Goal: Task Accomplishment & Management: Use online tool/utility

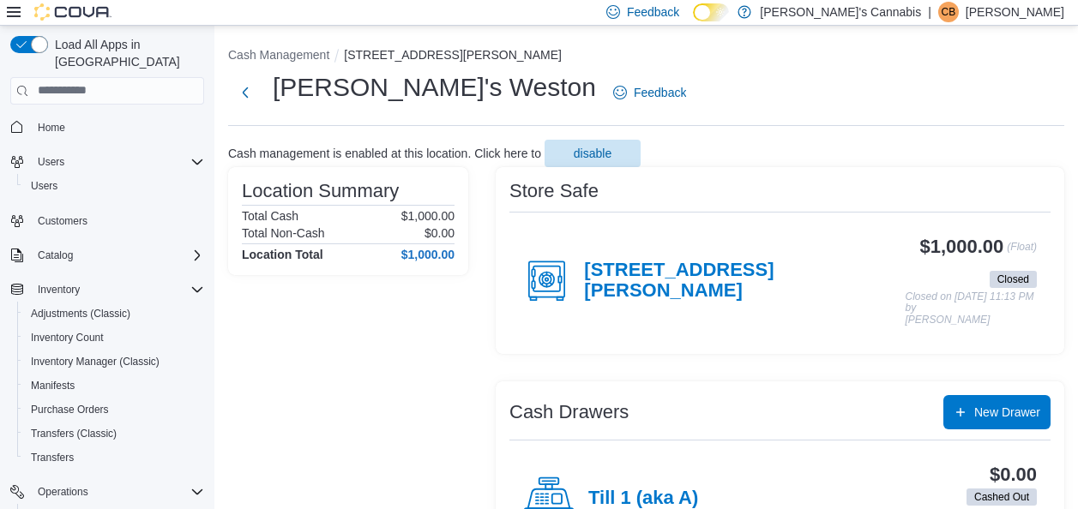
scroll to position [5, 0]
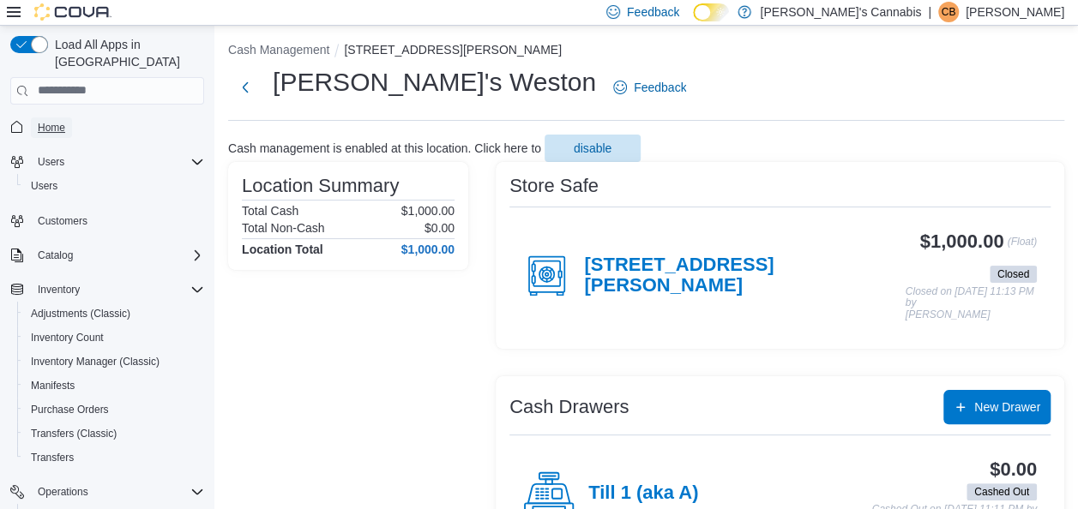
click at [62, 121] on span "Home" at bounding box center [51, 128] width 27 height 14
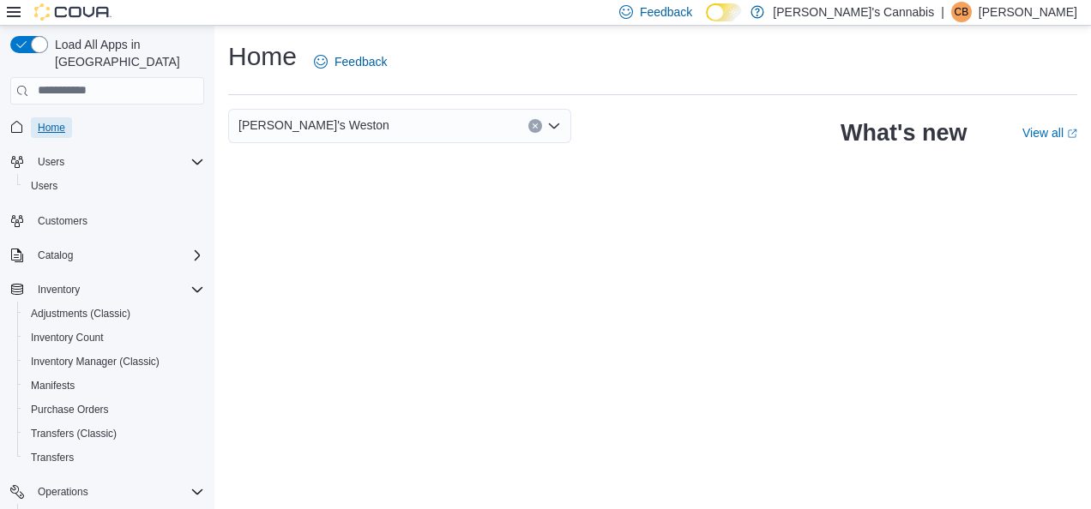
click at [56, 121] on span "Home" at bounding box center [51, 128] width 27 height 14
click at [179, 482] on div "Operations" at bounding box center [117, 492] width 173 height 21
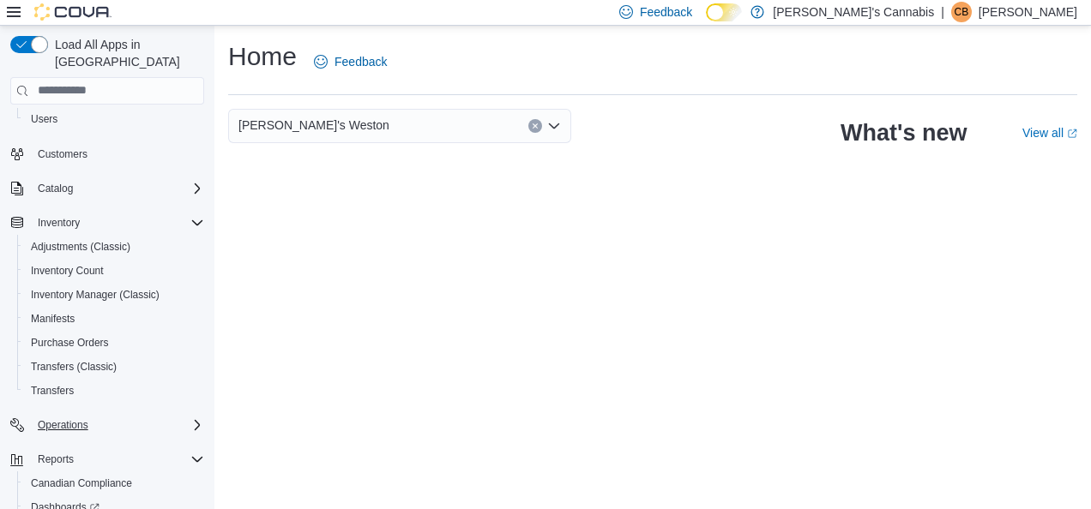
scroll to position [69, 0]
click at [191, 448] on div "Reports" at bounding box center [117, 458] width 173 height 21
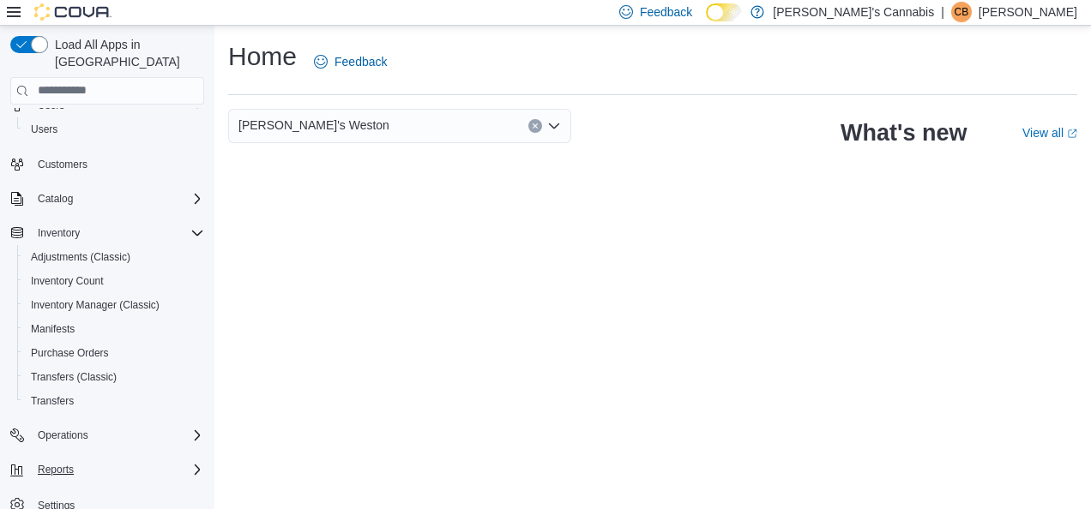
click at [191, 463] on icon "Complex example" at bounding box center [197, 470] width 14 height 14
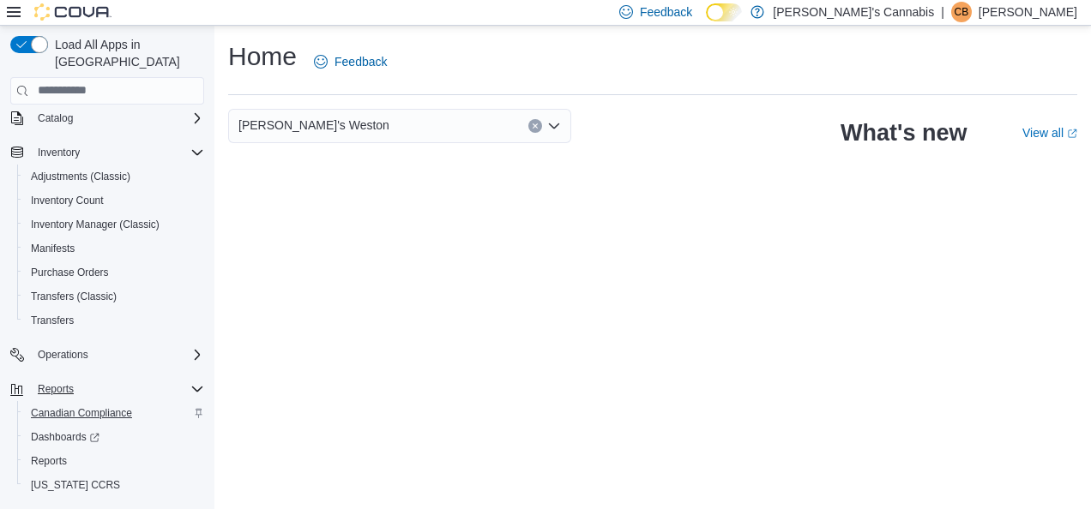
scroll to position [153, 0]
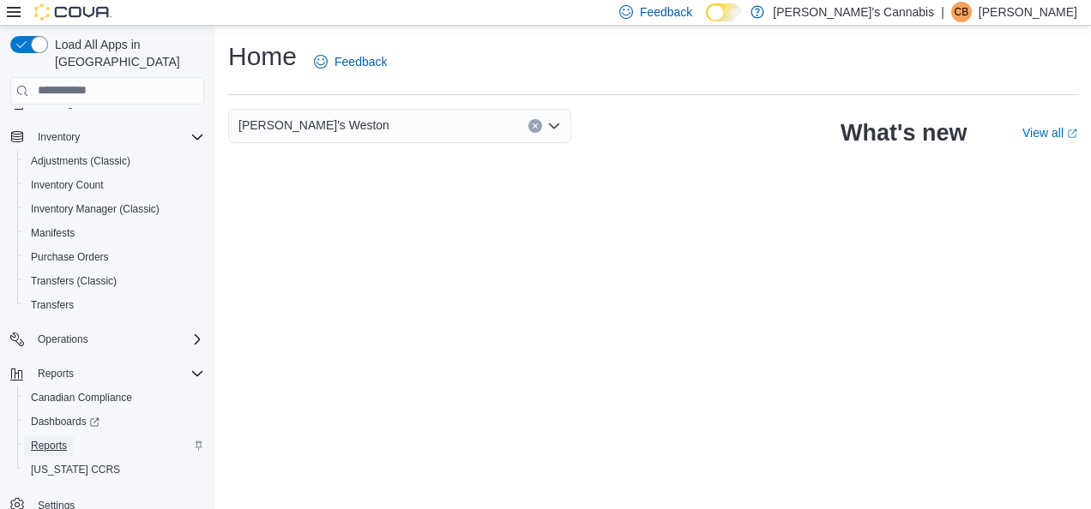
click at [45, 439] on span "Reports" at bounding box center [49, 446] width 36 height 14
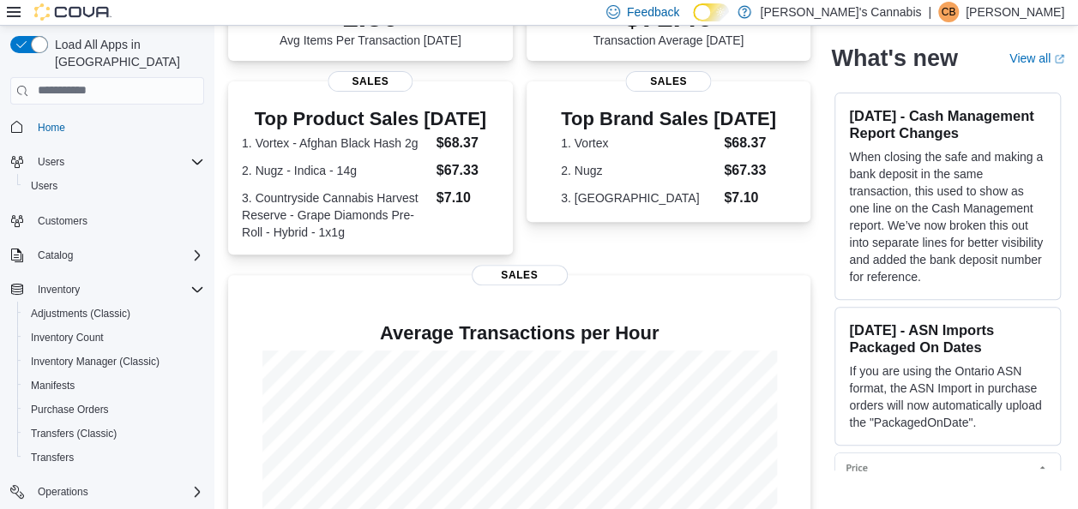
scroll to position [301, 0]
click at [195, 485] on icon "Complex example" at bounding box center [197, 492] width 14 height 14
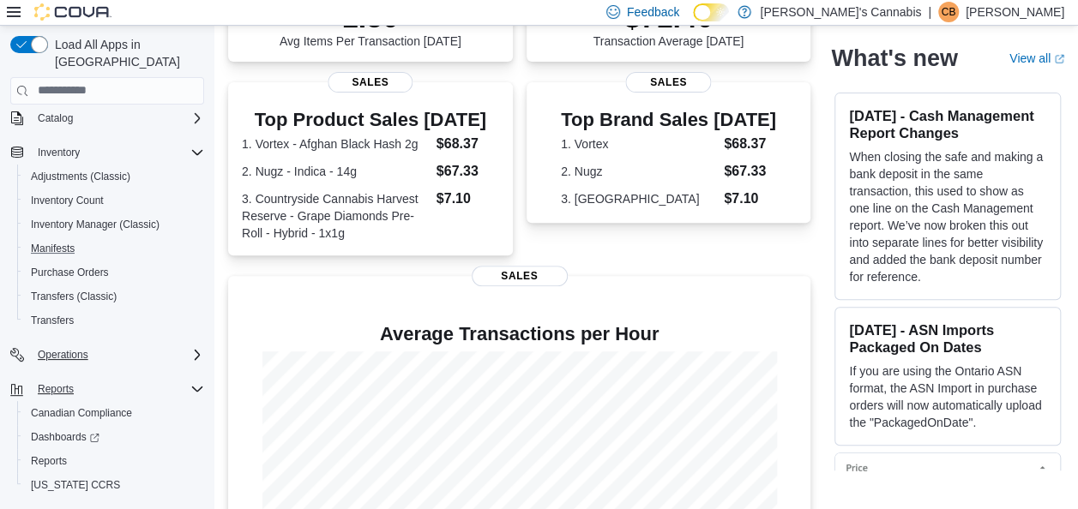
scroll to position [153, 0]
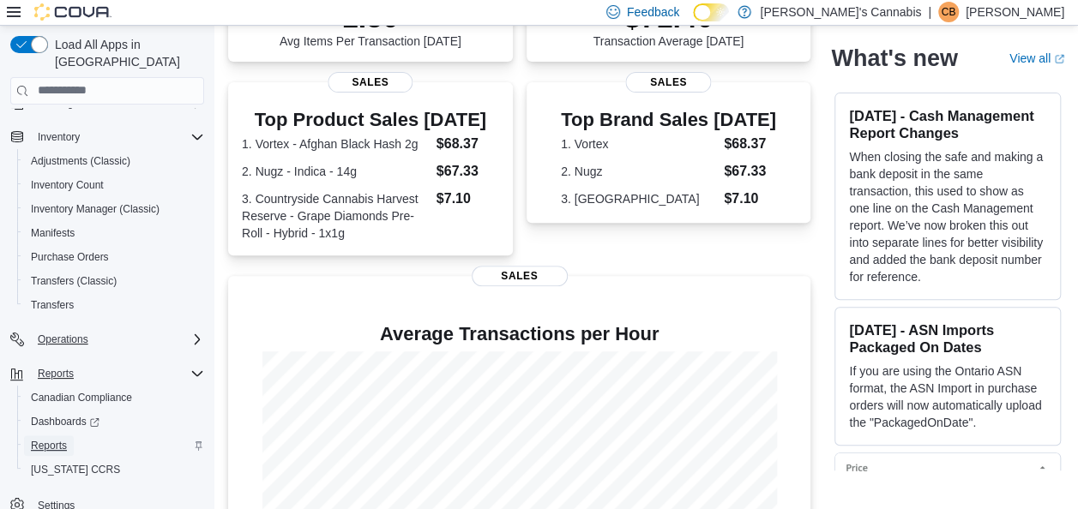
click at [45, 439] on span "Reports" at bounding box center [49, 446] width 36 height 14
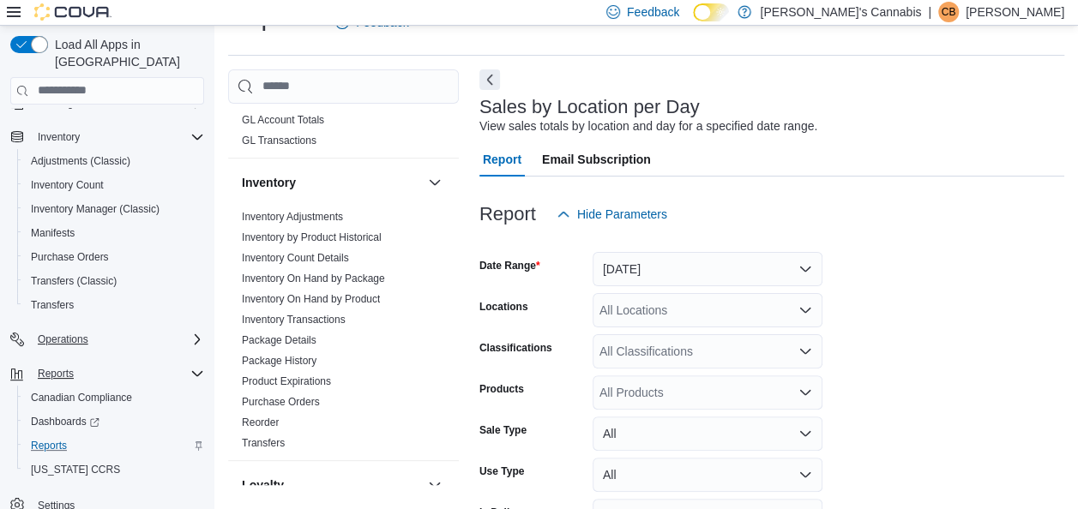
scroll to position [430, 0]
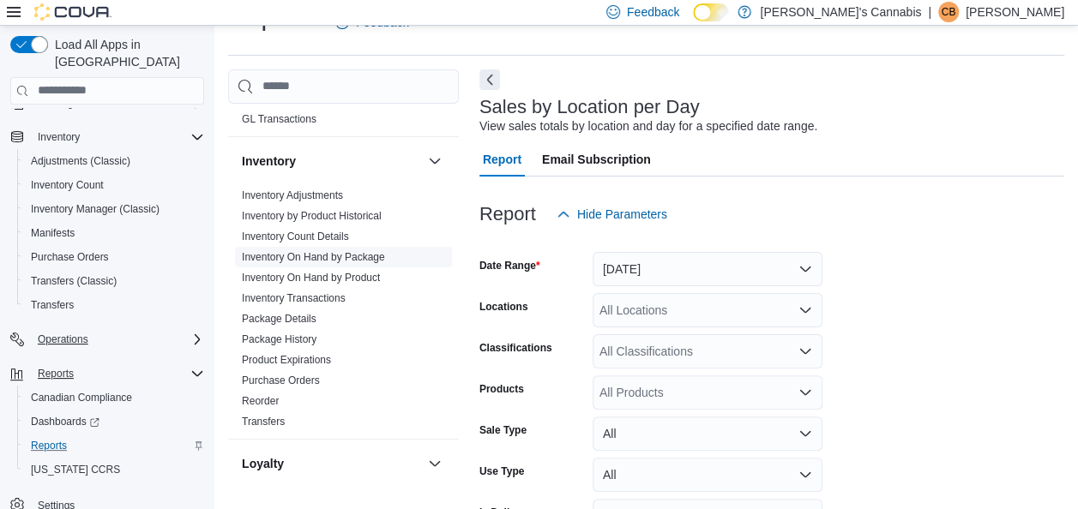
click at [297, 257] on link "Inventory On Hand by Package" at bounding box center [313, 257] width 143 height 12
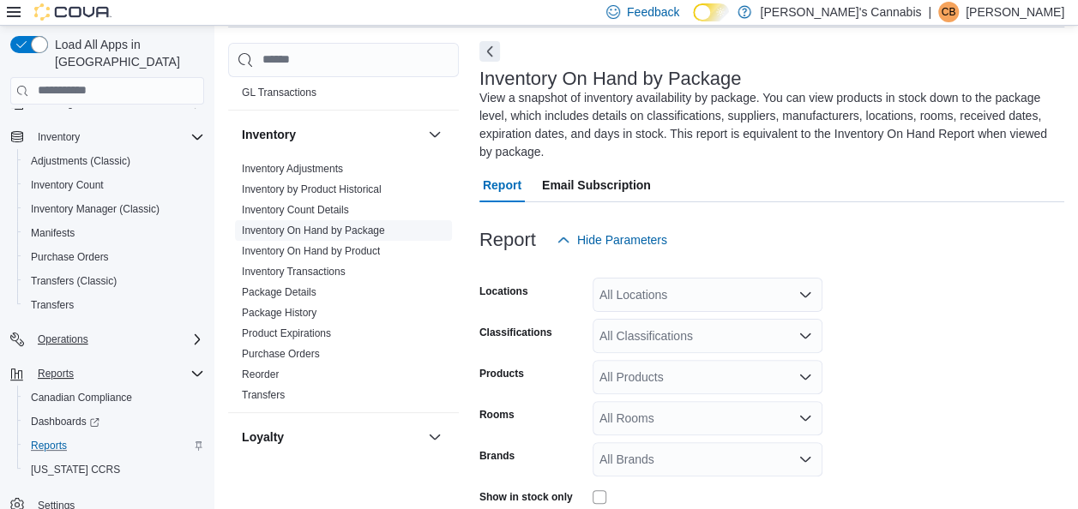
scroll to position [93, 0]
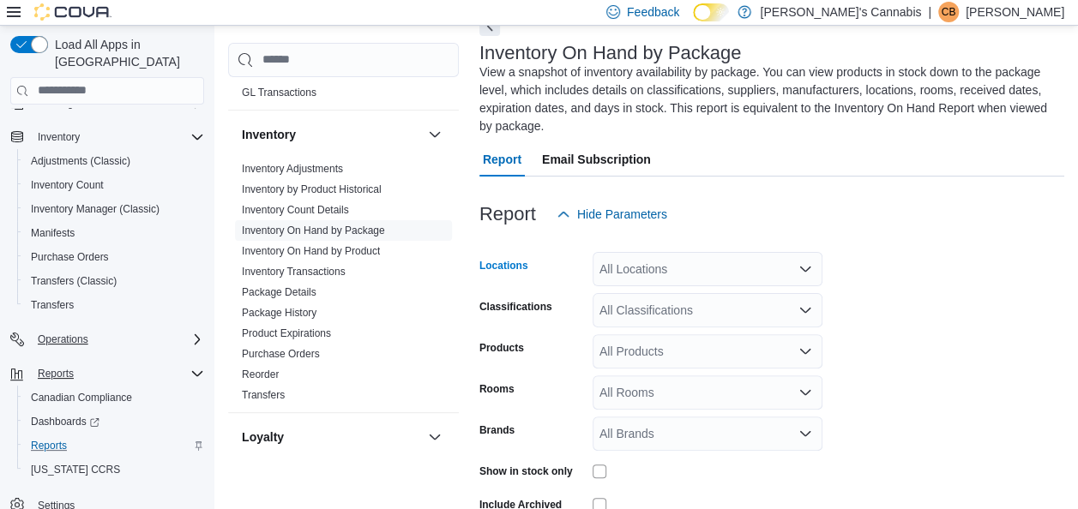
click at [802, 273] on icon "Open list of options" at bounding box center [805, 269] width 14 height 14
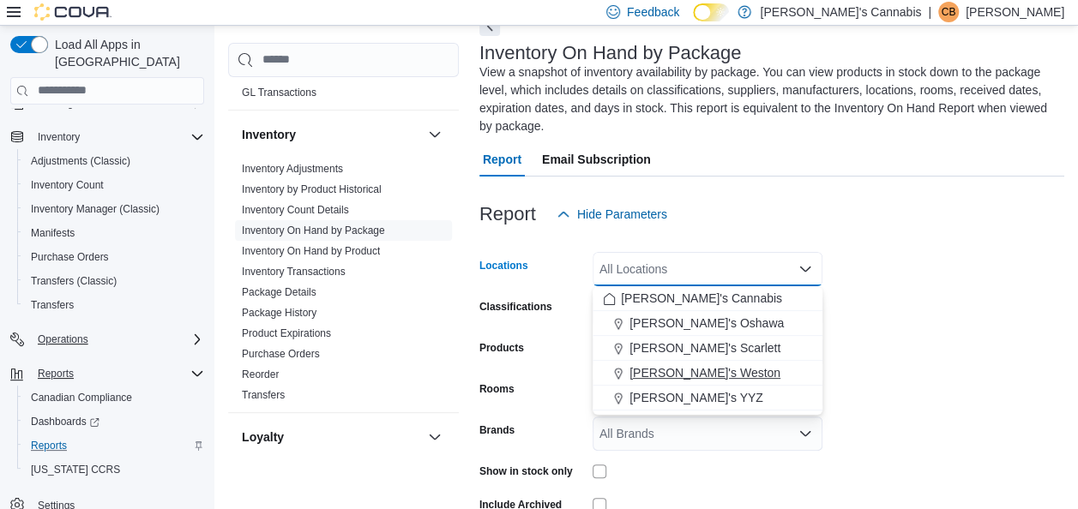
click at [680, 366] on span "[PERSON_NAME]'s Weston" at bounding box center [704, 372] width 151 height 17
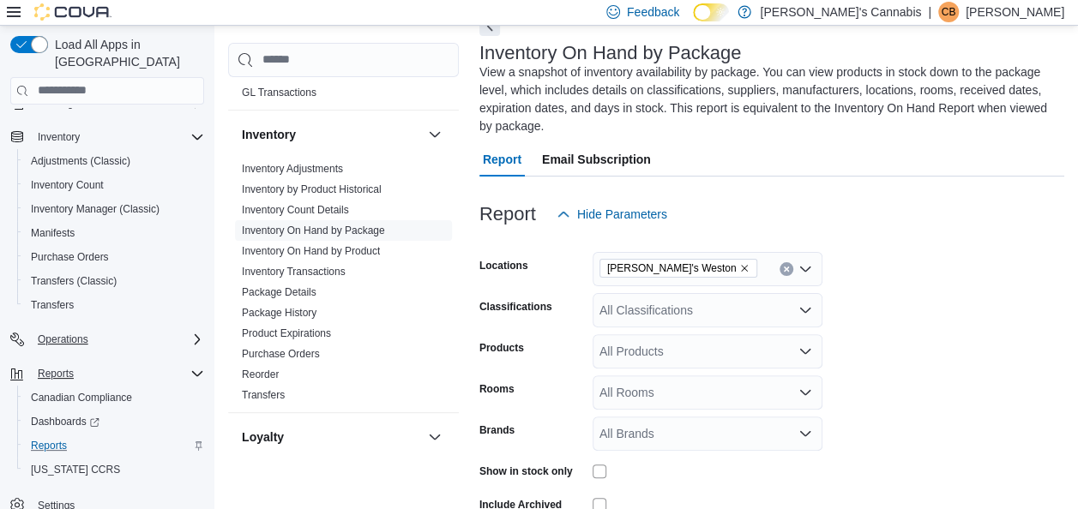
click at [924, 315] on form "Locations MaryJane's Weston Classifications All Classifications Products All Pr…" at bounding box center [771, 399] width 585 height 334
click at [808, 307] on icon "Open list of options" at bounding box center [805, 311] width 14 height 14
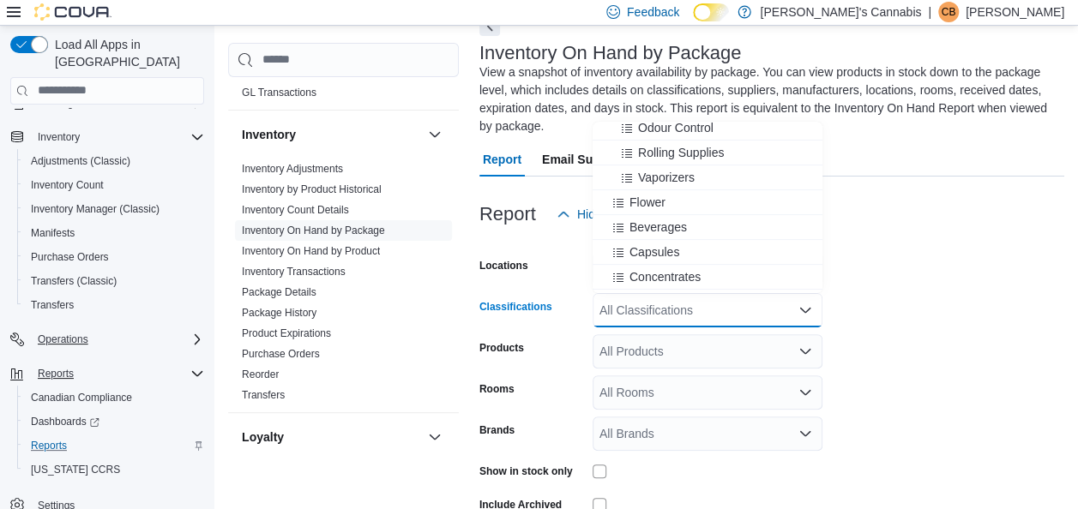
scroll to position [244, 0]
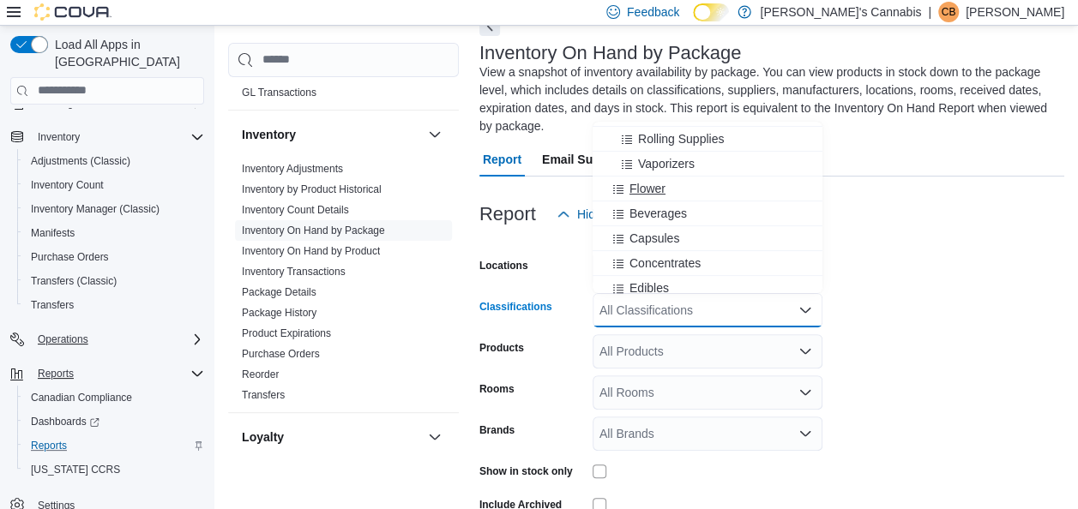
click at [647, 187] on span "Flower" at bounding box center [647, 188] width 36 height 17
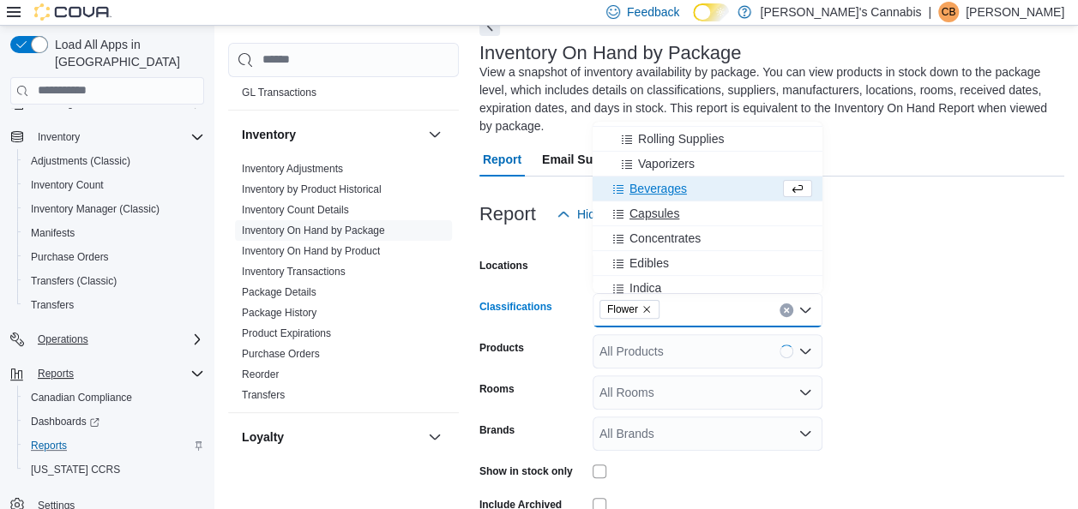
click at [650, 211] on span "Capsules" at bounding box center [654, 213] width 50 height 17
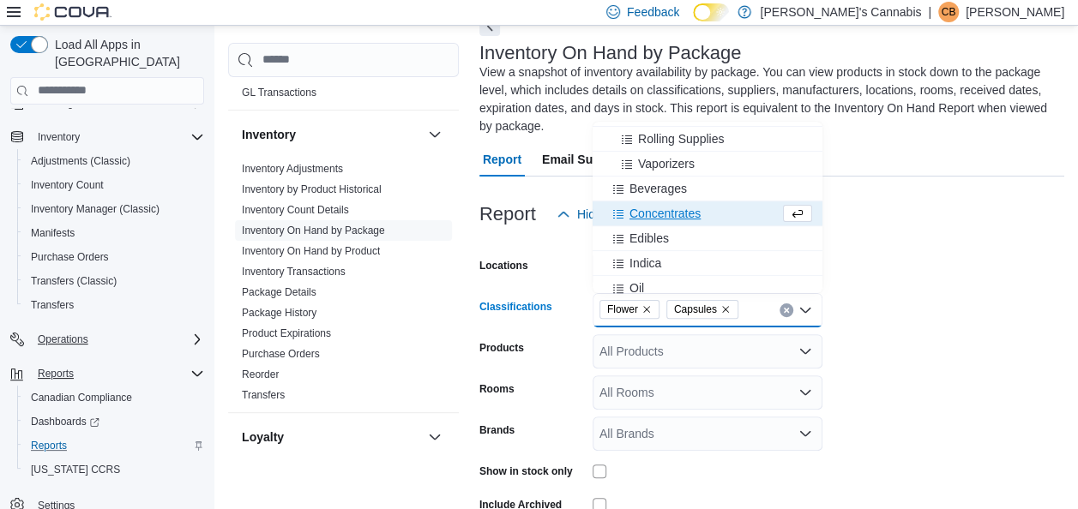
click at [658, 206] on span "Concentrates" at bounding box center [664, 213] width 71 height 17
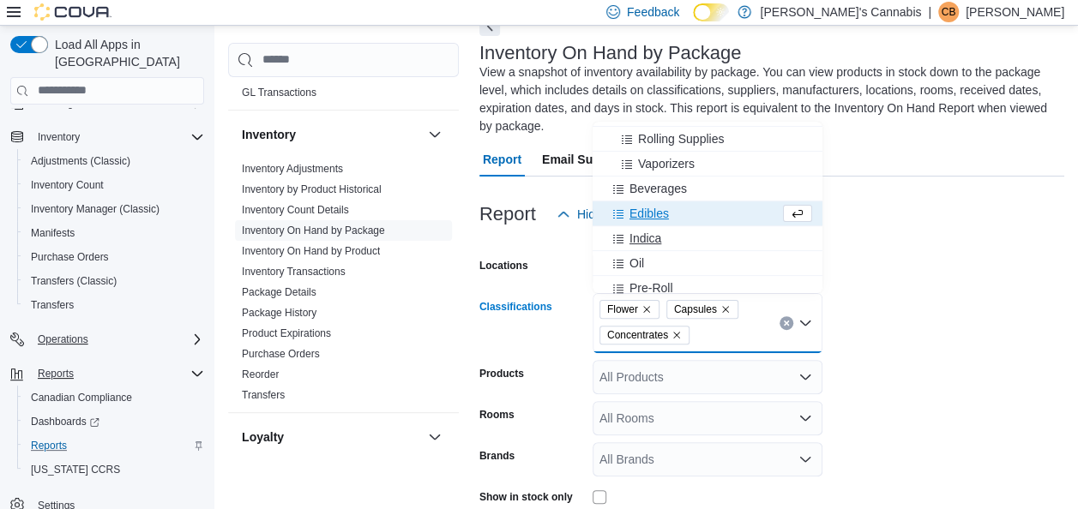
click at [647, 232] on span "Indica" at bounding box center [645, 238] width 32 height 17
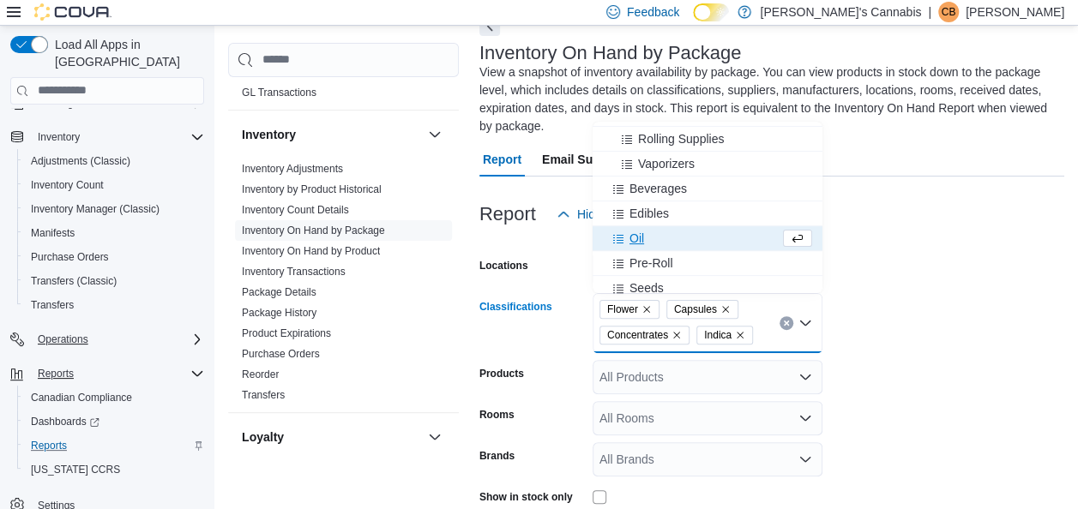
click at [737, 328] on span "Indica" at bounding box center [724, 335] width 41 height 17
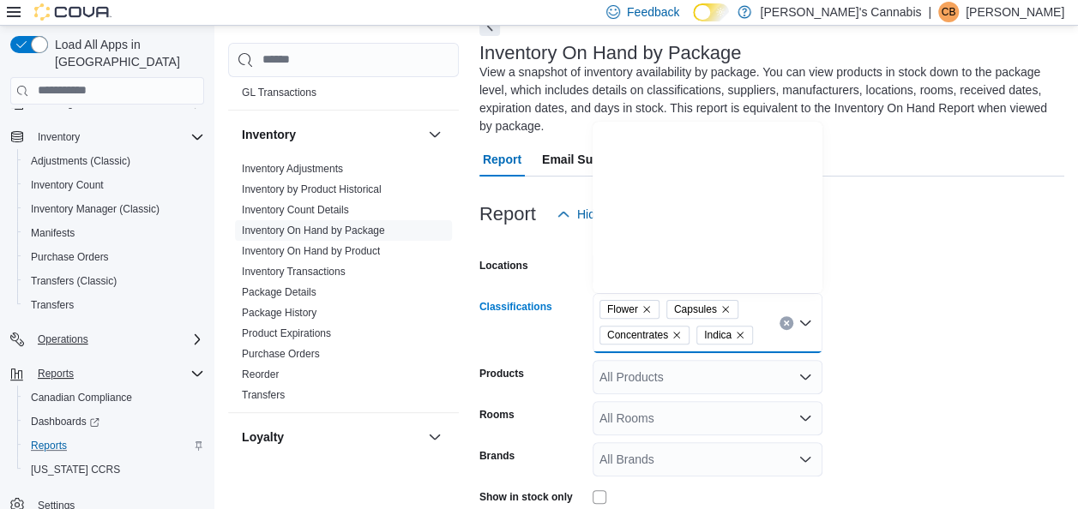
scroll to position [0, 0]
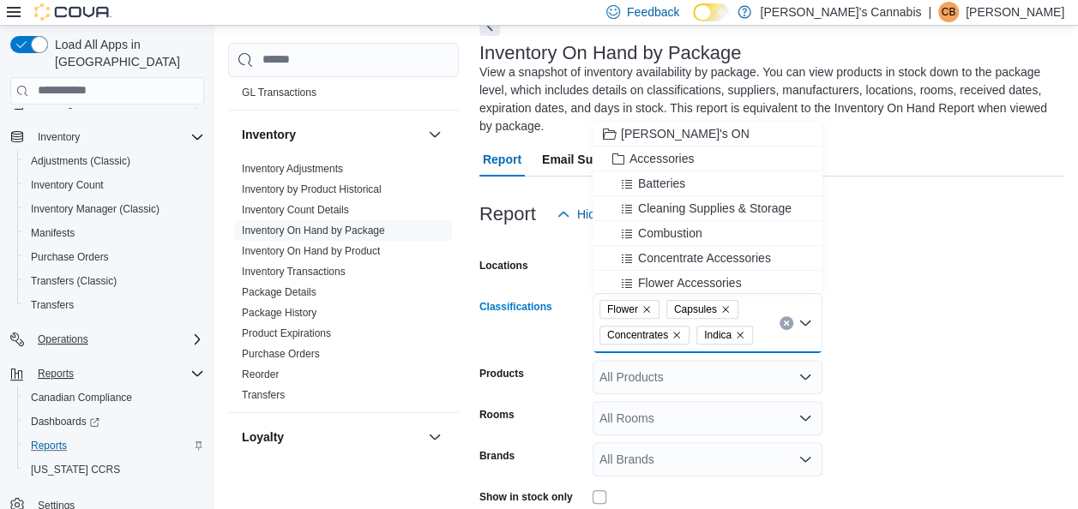
click at [739, 331] on icon "Remove Indica from selection in this group" at bounding box center [740, 335] width 10 height 10
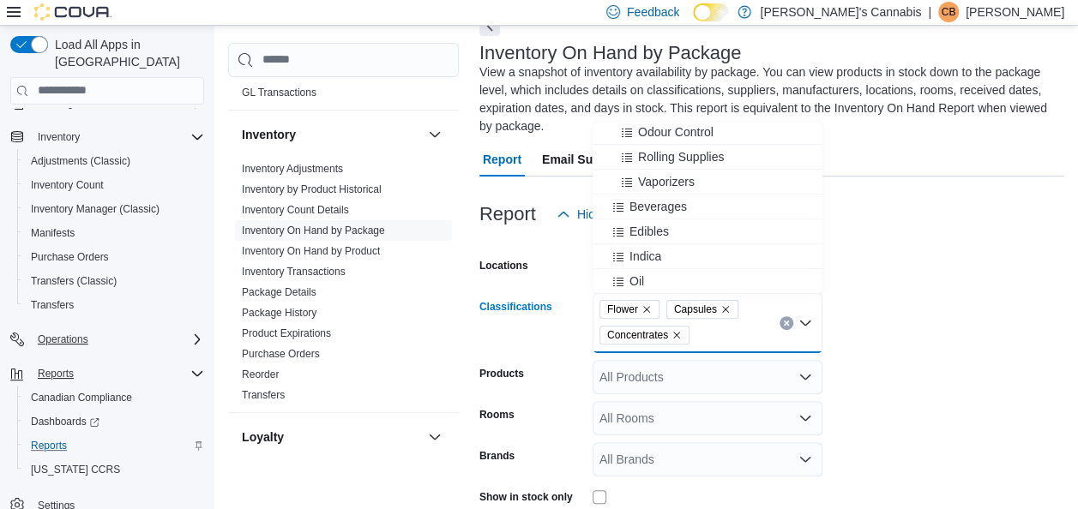
scroll to position [273, 0]
click at [657, 156] on span "Beverages" at bounding box center [657, 159] width 57 height 17
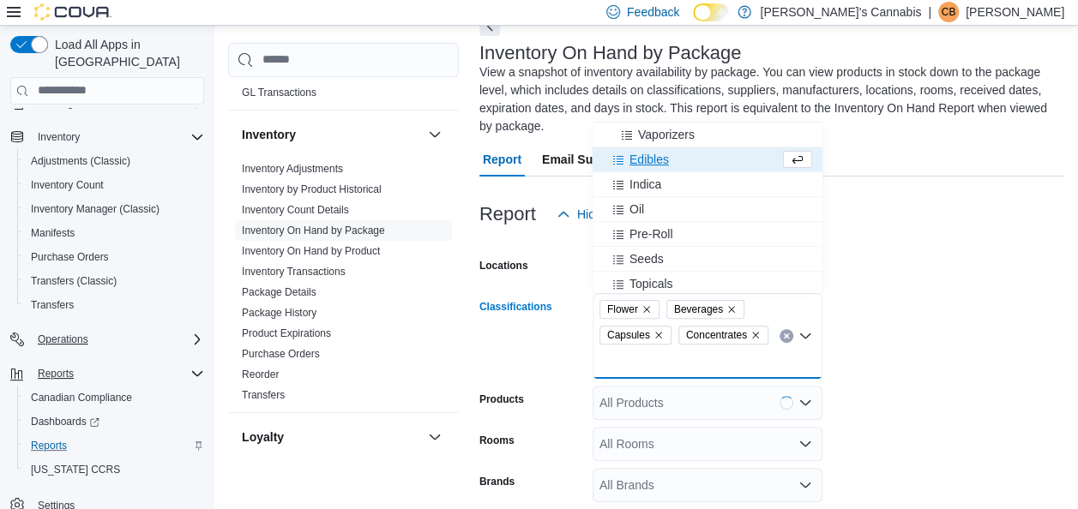
click at [662, 154] on span "Edibles" at bounding box center [648, 159] width 39 height 17
click at [639, 189] on span "Oil" at bounding box center [636, 184] width 15 height 17
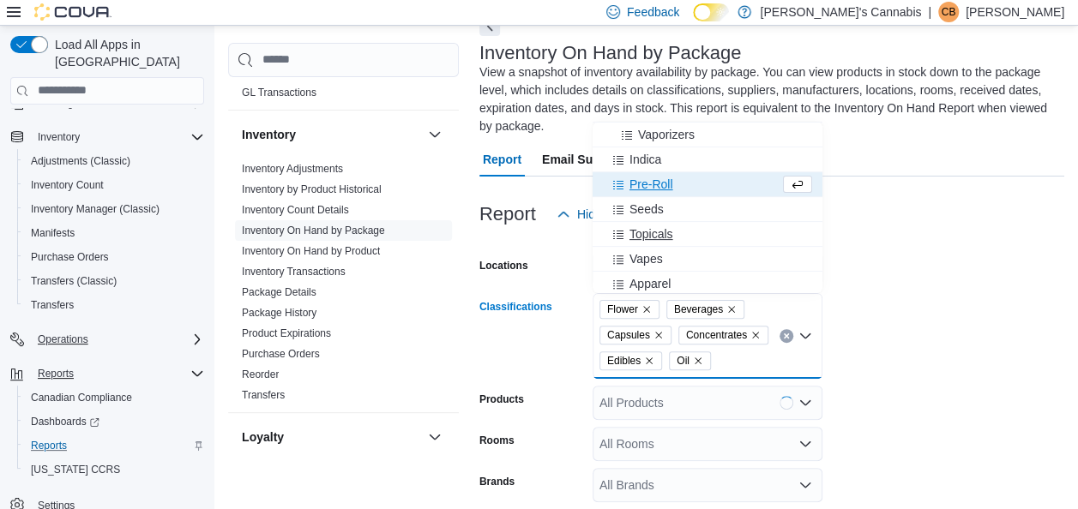
click at [652, 238] on span "Topicals" at bounding box center [651, 234] width 44 height 17
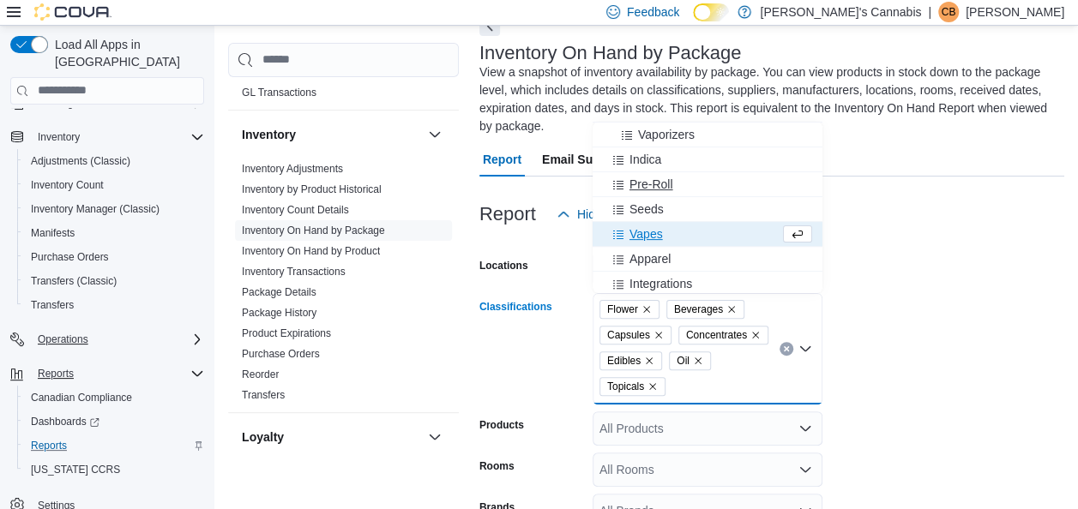
click at [648, 177] on span "Pre-Roll" at bounding box center [651, 184] width 44 height 17
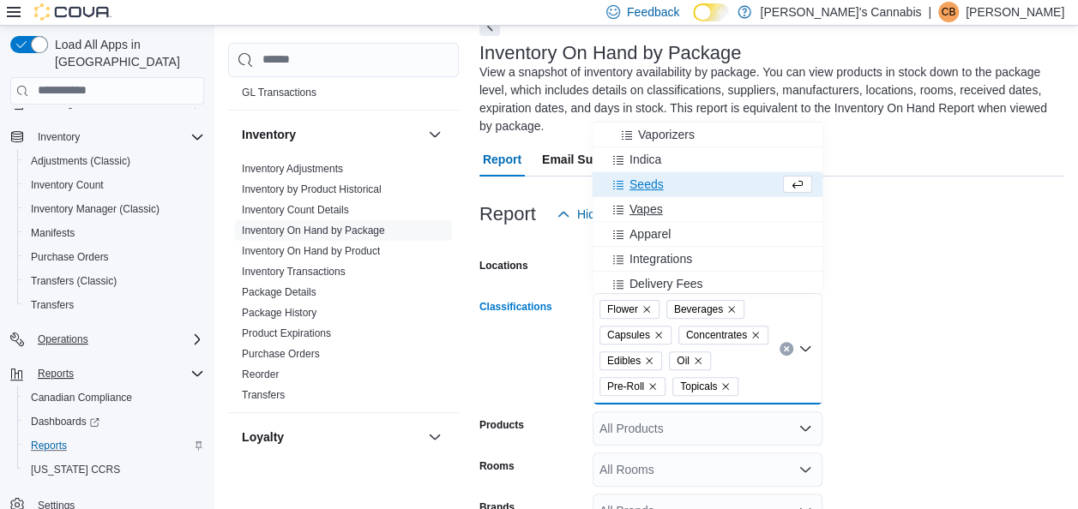
click at [647, 201] on span "Vapes" at bounding box center [645, 209] width 33 height 17
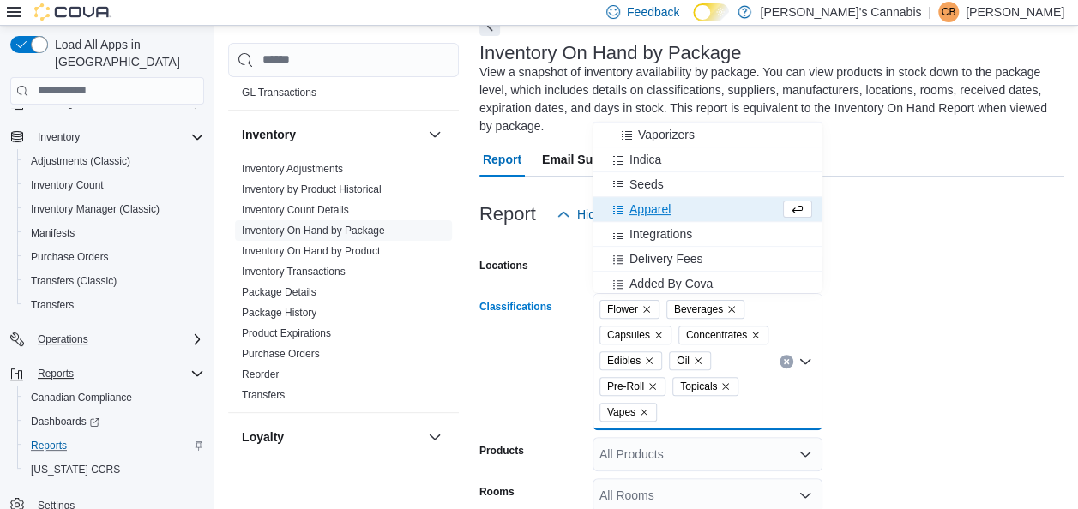
scroll to position [276, 0]
click at [725, 386] on icon "Remove Topicals from selection in this group" at bounding box center [725, 387] width 10 height 10
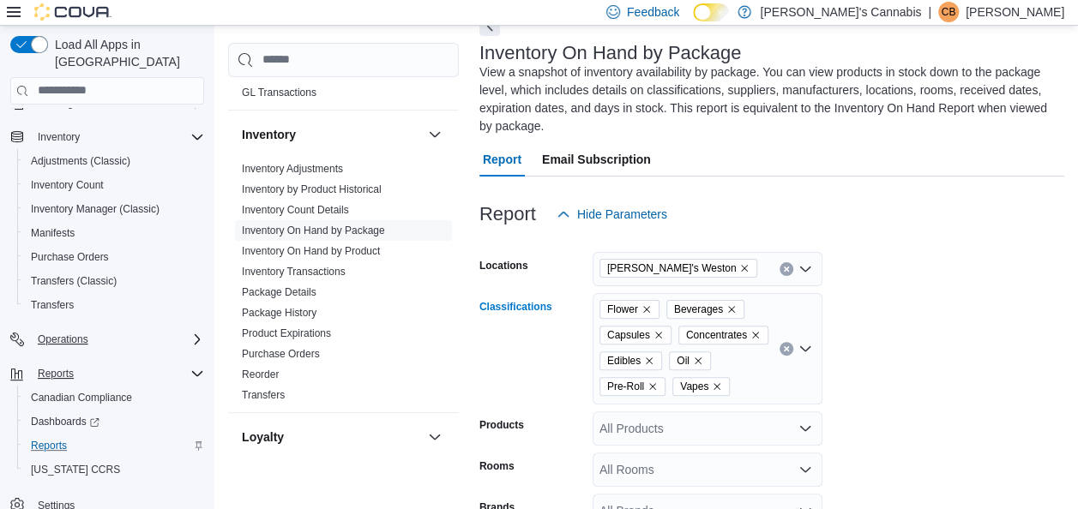
scroll to position [261, 0]
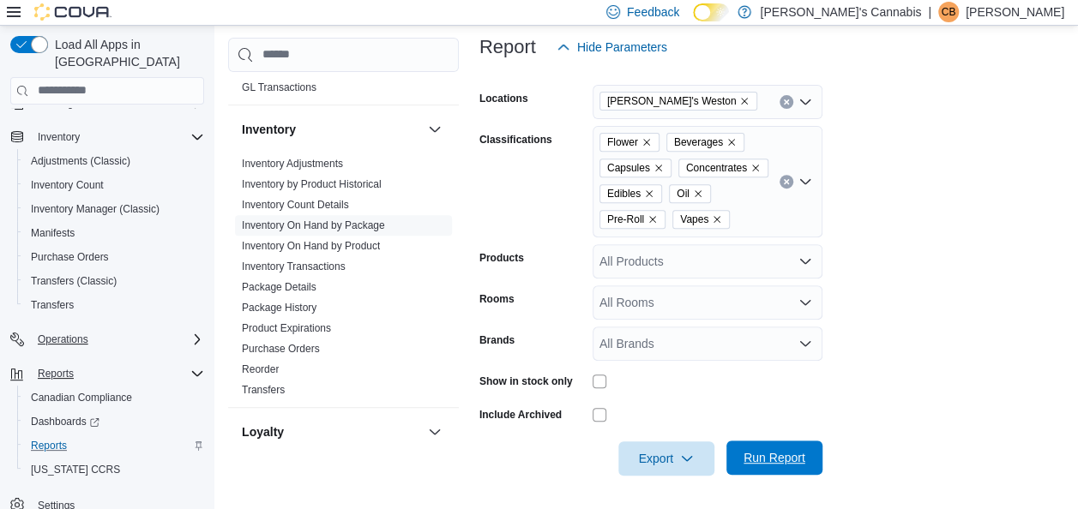
click at [787, 454] on span "Run Report" at bounding box center [774, 457] width 62 height 17
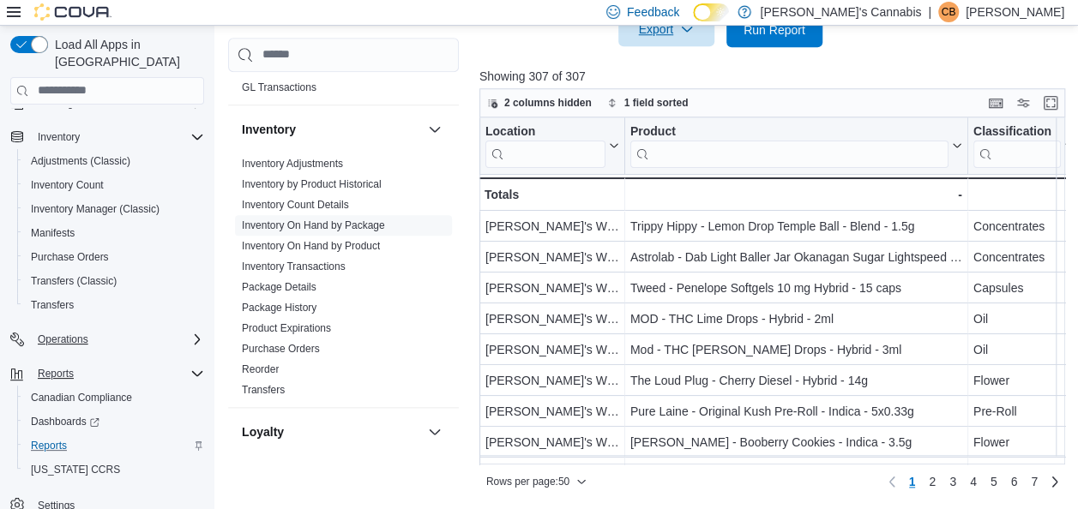
click at [684, 39] on span "Export" at bounding box center [666, 29] width 75 height 34
click at [340, 38] on input "search" at bounding box center [343, 54] width 231 height 34
click at [168, 153] on div "Adjustments (Classic)" at bounding box center [114, 161] width 180 height 21
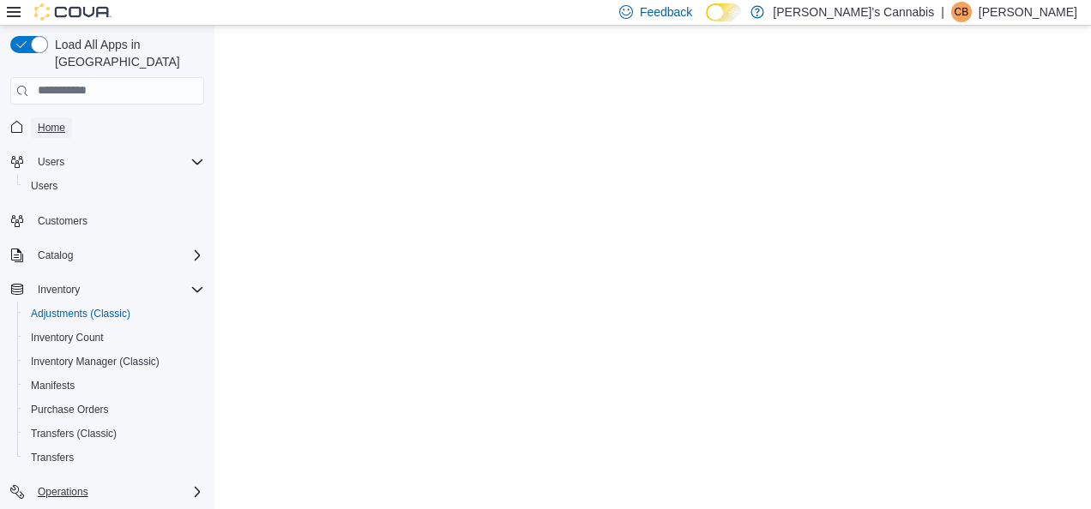
click at [43, 121] on span "Home" at bounding box center [51, 128] width 27 height 14
